Goal: Register for event/course

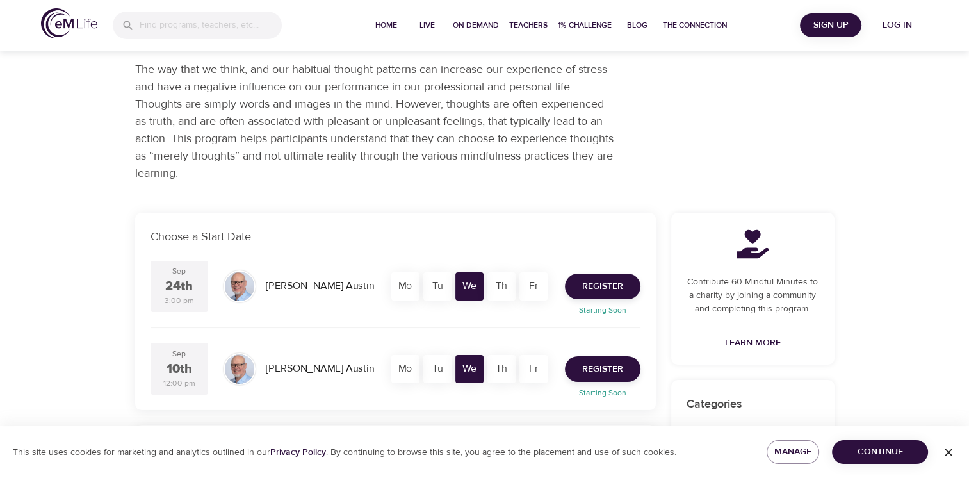
scroll to position [128, 0]
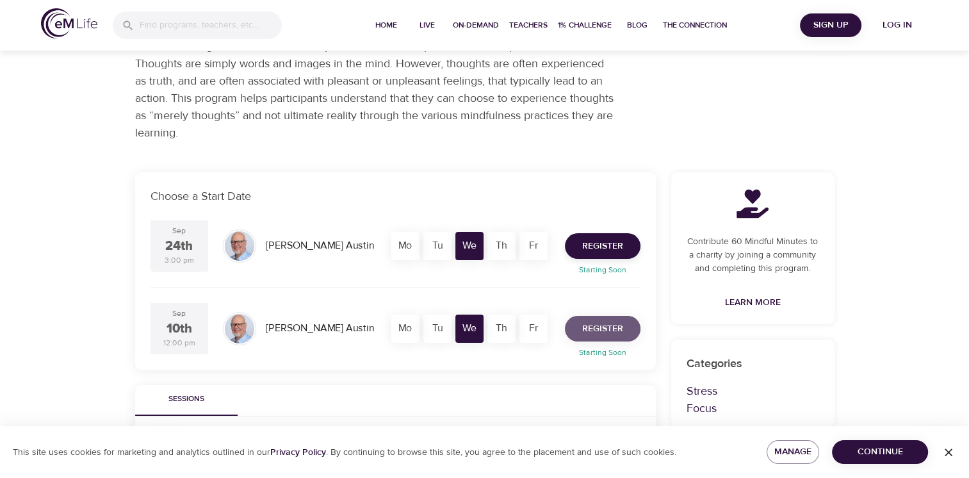
click at [610, 333] on span "Register" at bounding box center [602, 329] width 41 height 16
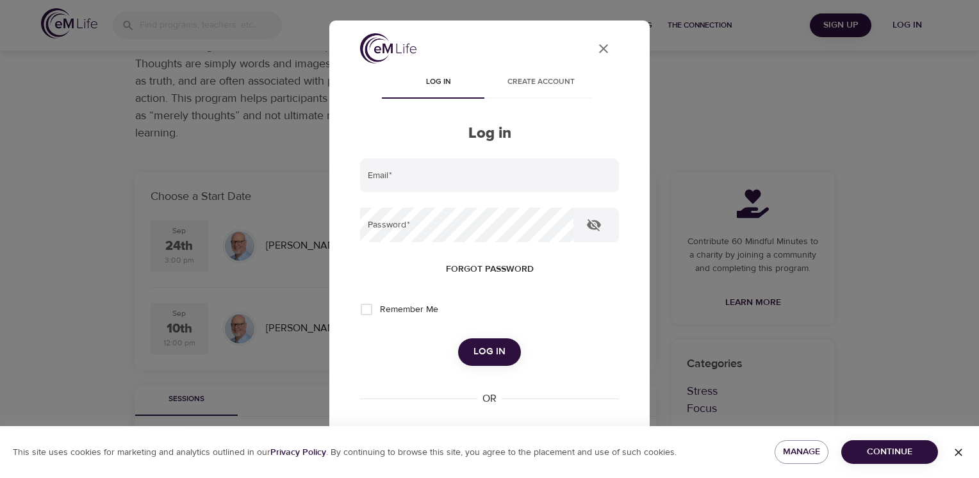
type input "[PERSON_NAME][EMAIL_ADDRESS][PERSON_NAME][DOMAIN_NAME]"
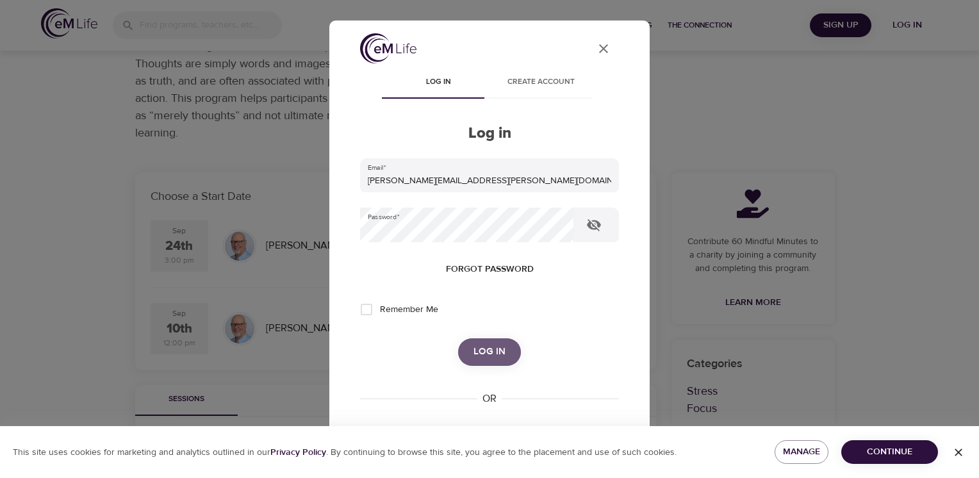
click at [484, 354] on span "Log in" at bounding box center [489, 351] width 32 height 17
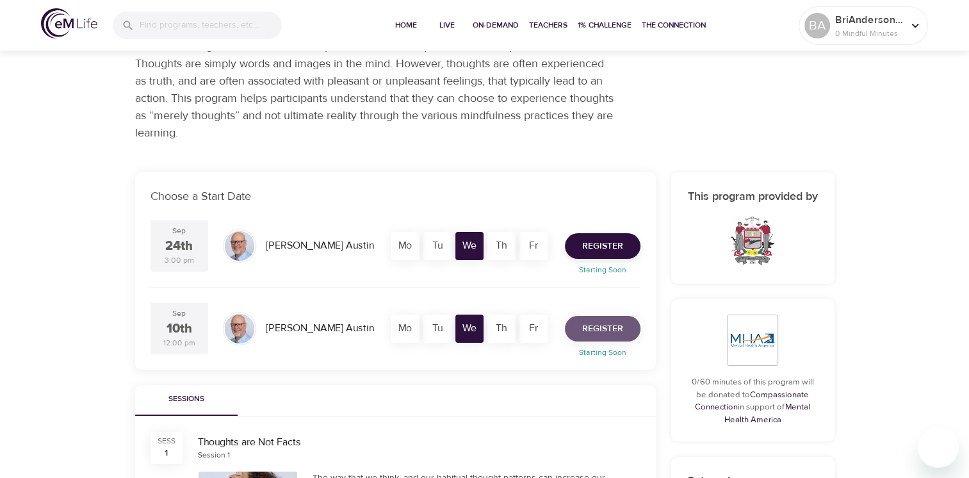
click at [625, 337] on button "Register" at bounding box center [603, 329] width 76 height 26
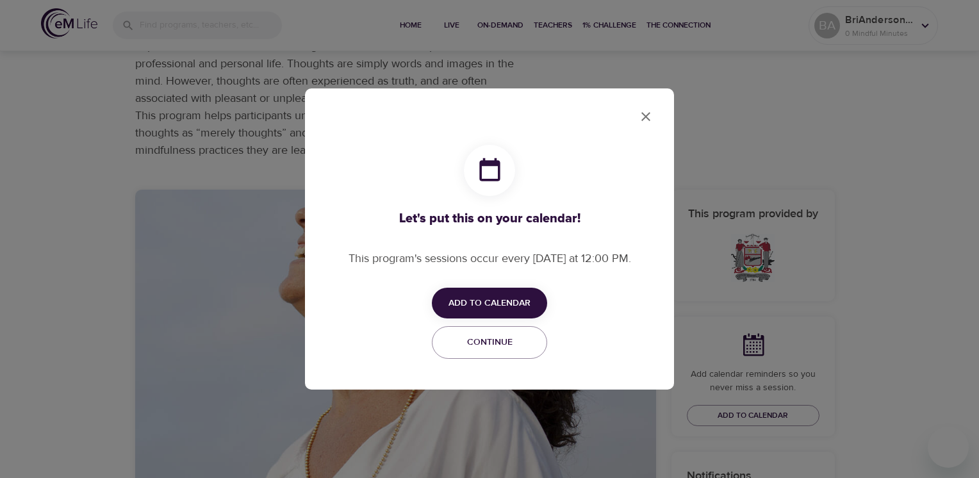
checkbox input "true"
click at [470, 301] on span "Add to Calendar" at bounding box center [489, 303] width 82 height 16
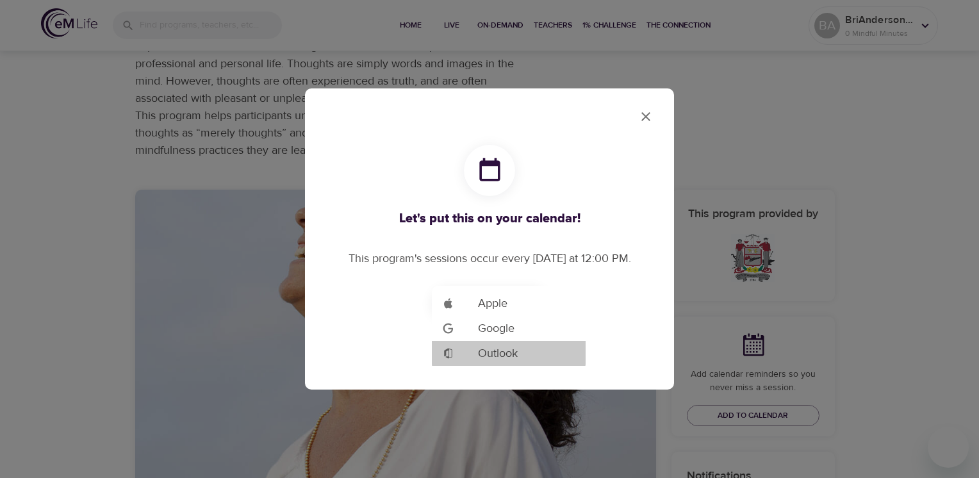
click at [517, 350] on span "Outlook" at bounding box center [498, 353] width 40 height 17
click at [646, 115] on div at bounding box center [489, 239] width 979 height 478
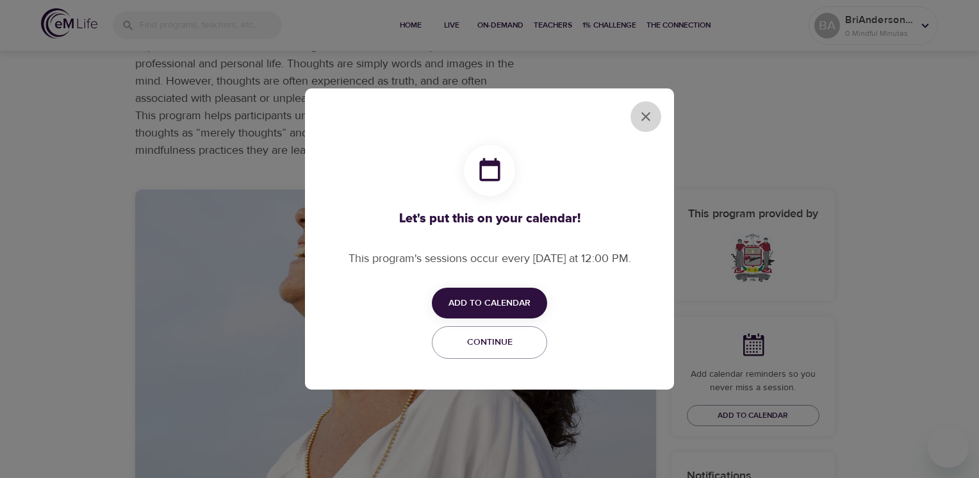
click at [650, 115] on icon "close" at bounding box center [645, 116] width 15 height 15
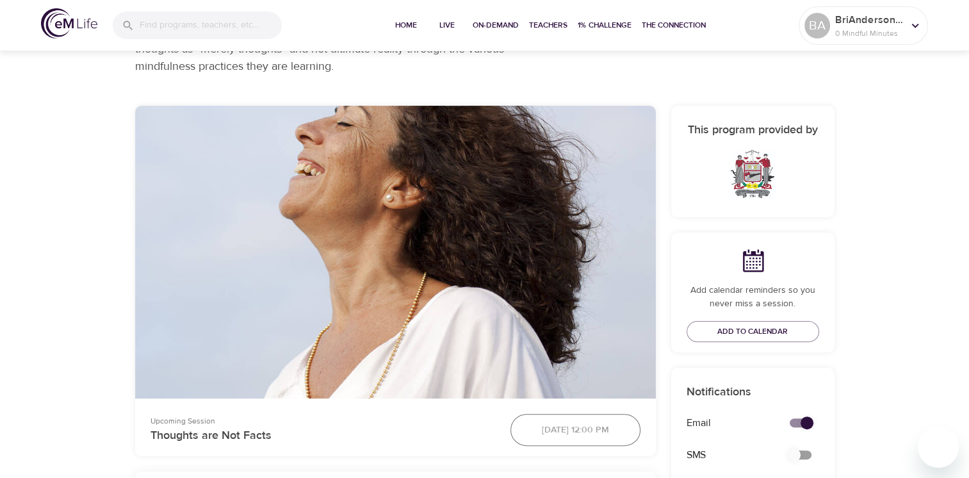
scroll to position [0, 0]
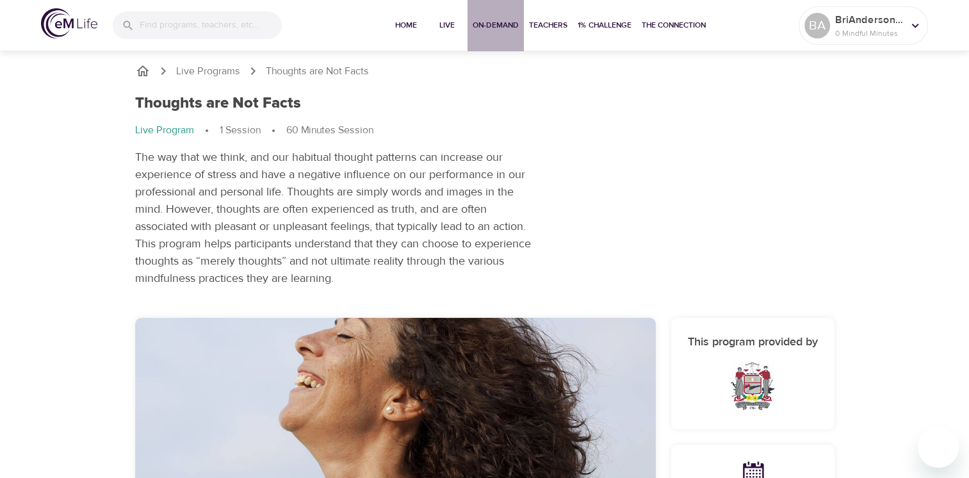
click at [485, 24] on span "On-Demand" at bounding box center [496, 25] width 46 height 13
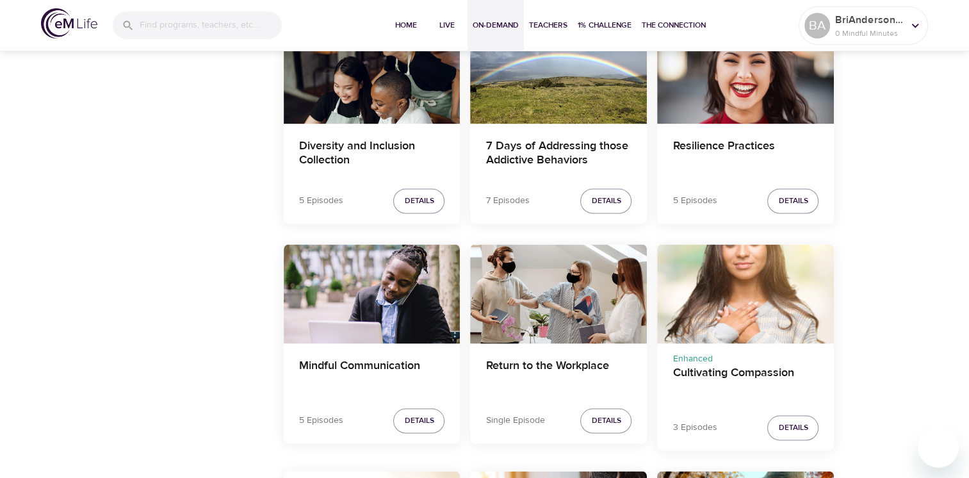
scroll to position [1330, 0]
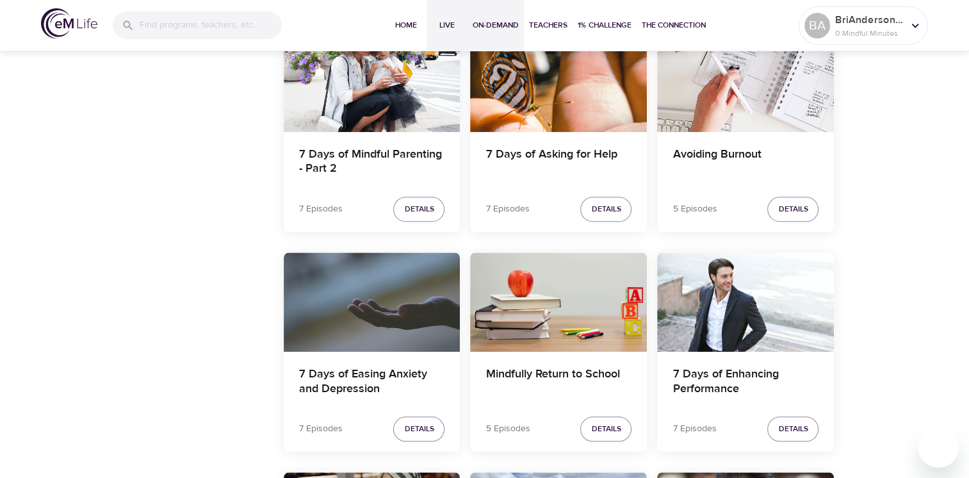
click at [441, 22] on span "Live" at bounding box center [447, 25] width 31 height 13
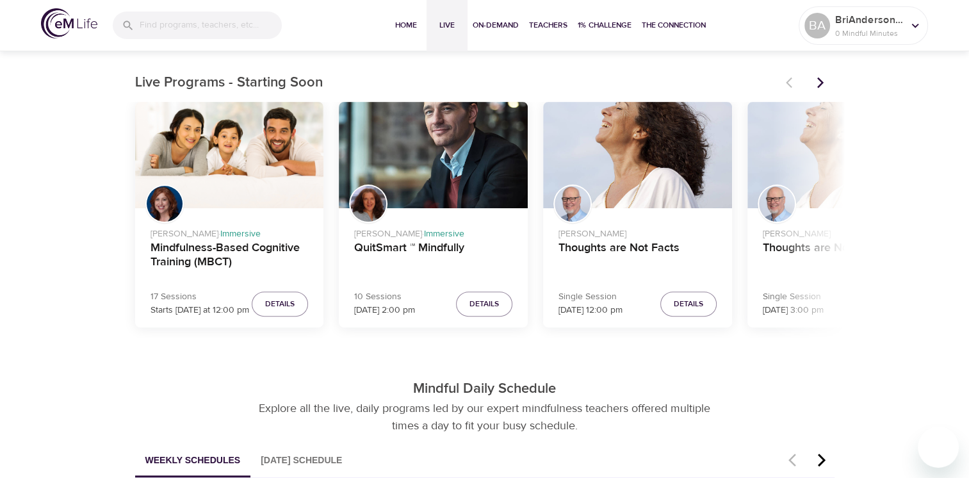
scroll to position [384, 0]
click at [817, 460] on icon "button" at bounding box center [821, 459] width 19 height 15
click at [827, 83] on button "Next items" at bounding box center [820, 82] width 28 height 28
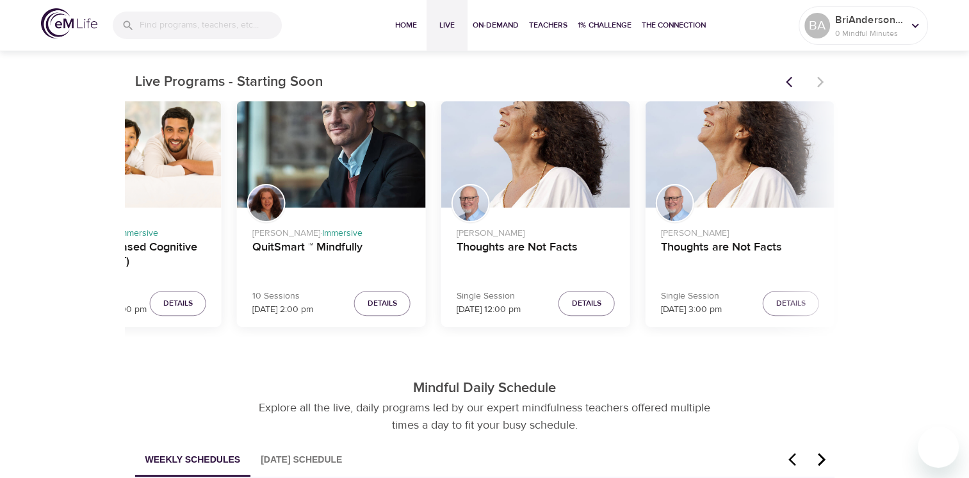
click at [827, 83] on div at bounding box center [806, 82] width 56 height 28
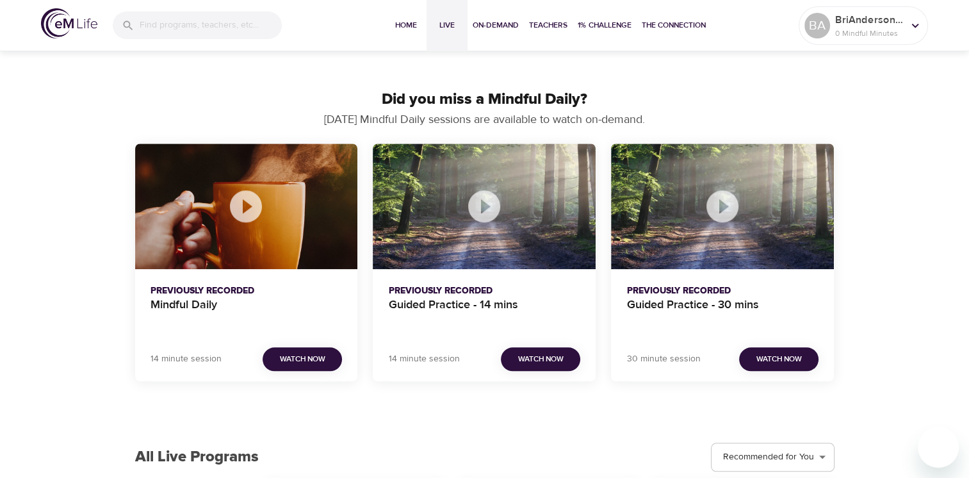
scroll to position [946, 0]
